Goal: Information Seeking & Learning: Learn about a topic

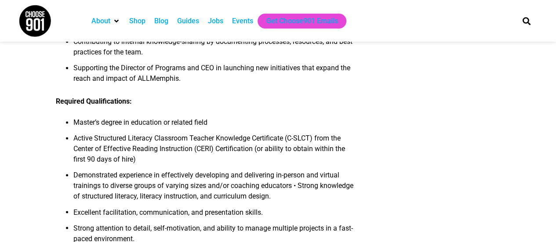
scroll to position [618, 0]
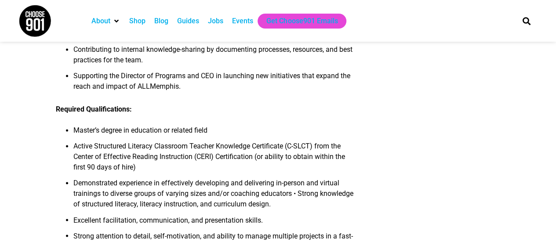
click at [223, 22] on div "Jobs" at bounding box center [215, 21] width 15 height 11
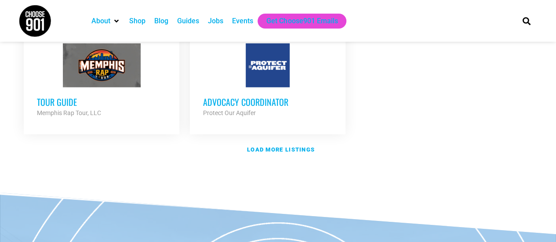
scroll to position [1132, 0]
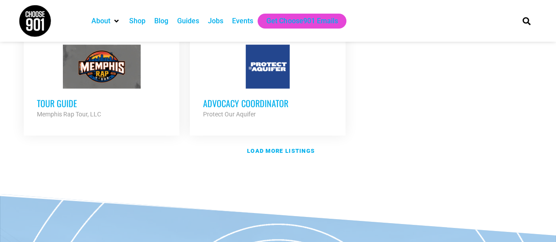
click at [106, 89] on div at bounding box center [101, 67] width 129 height 44
click at [63, 109] on h3 "Tour Guide" at bounding box center [101, 103] width 129 height 11
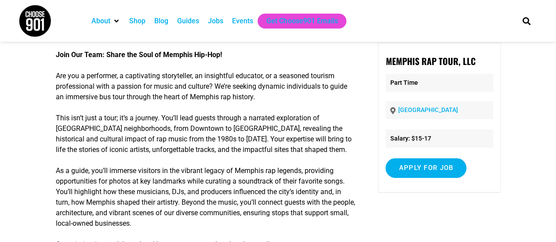
scroll to position [53, 0]
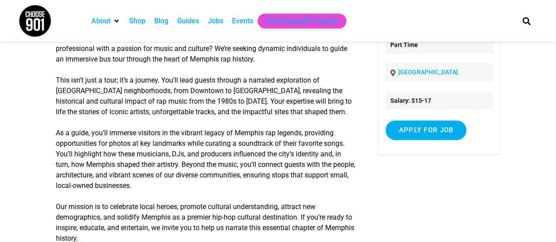
drag, startPoint x: 0, startPoint y: 0, endPoint x: 562, endPoint y: 86, distance: 568.8
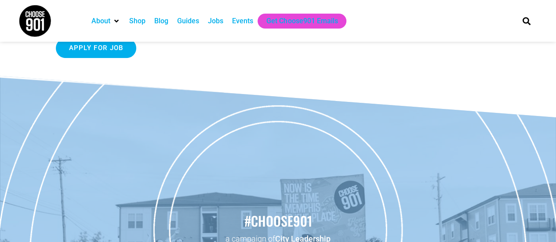
scroll to position [0, 0]
